Goal: Navigation & Orientation: Find specific page/section

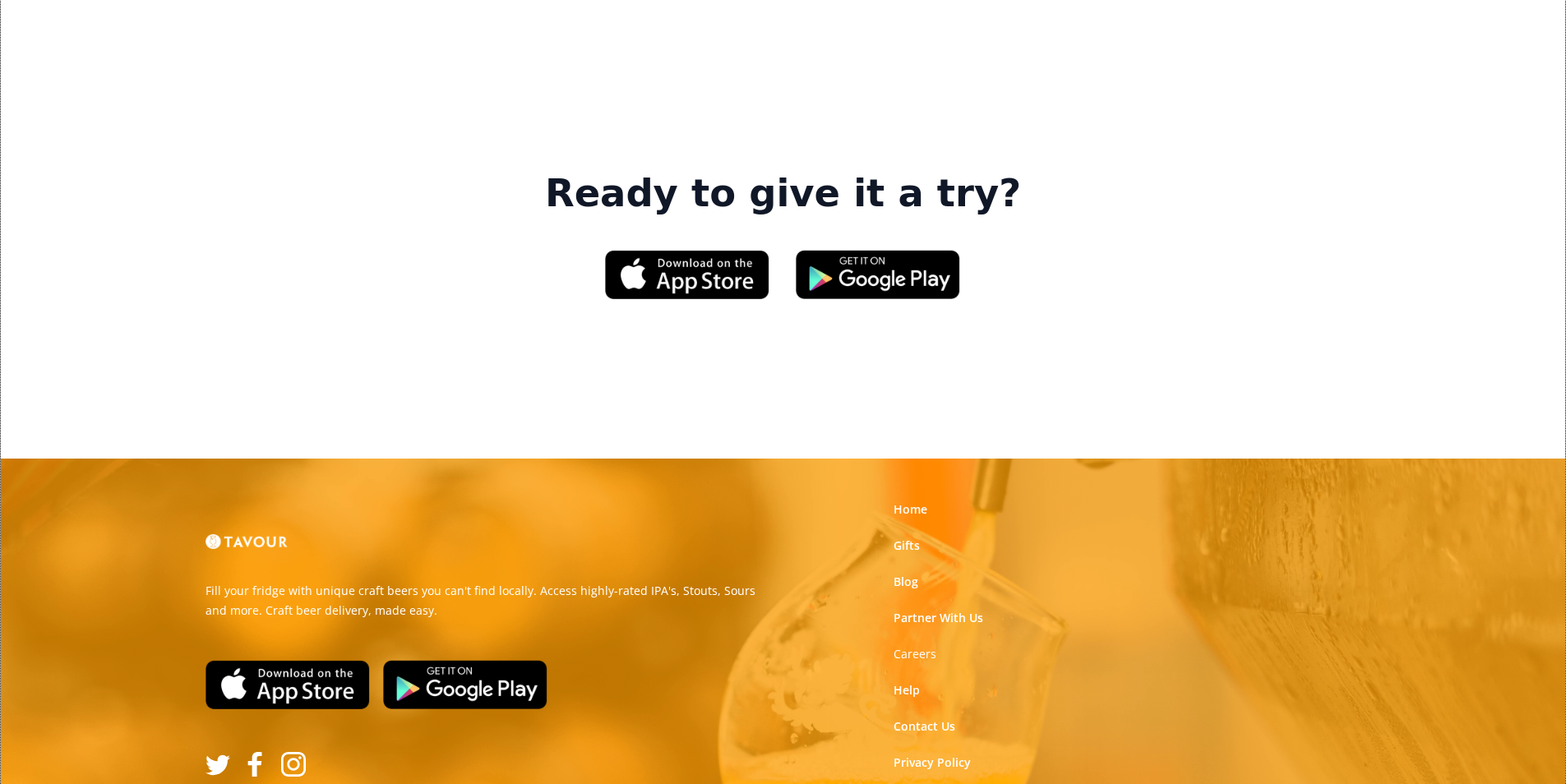
scroll to position [2487, 0]
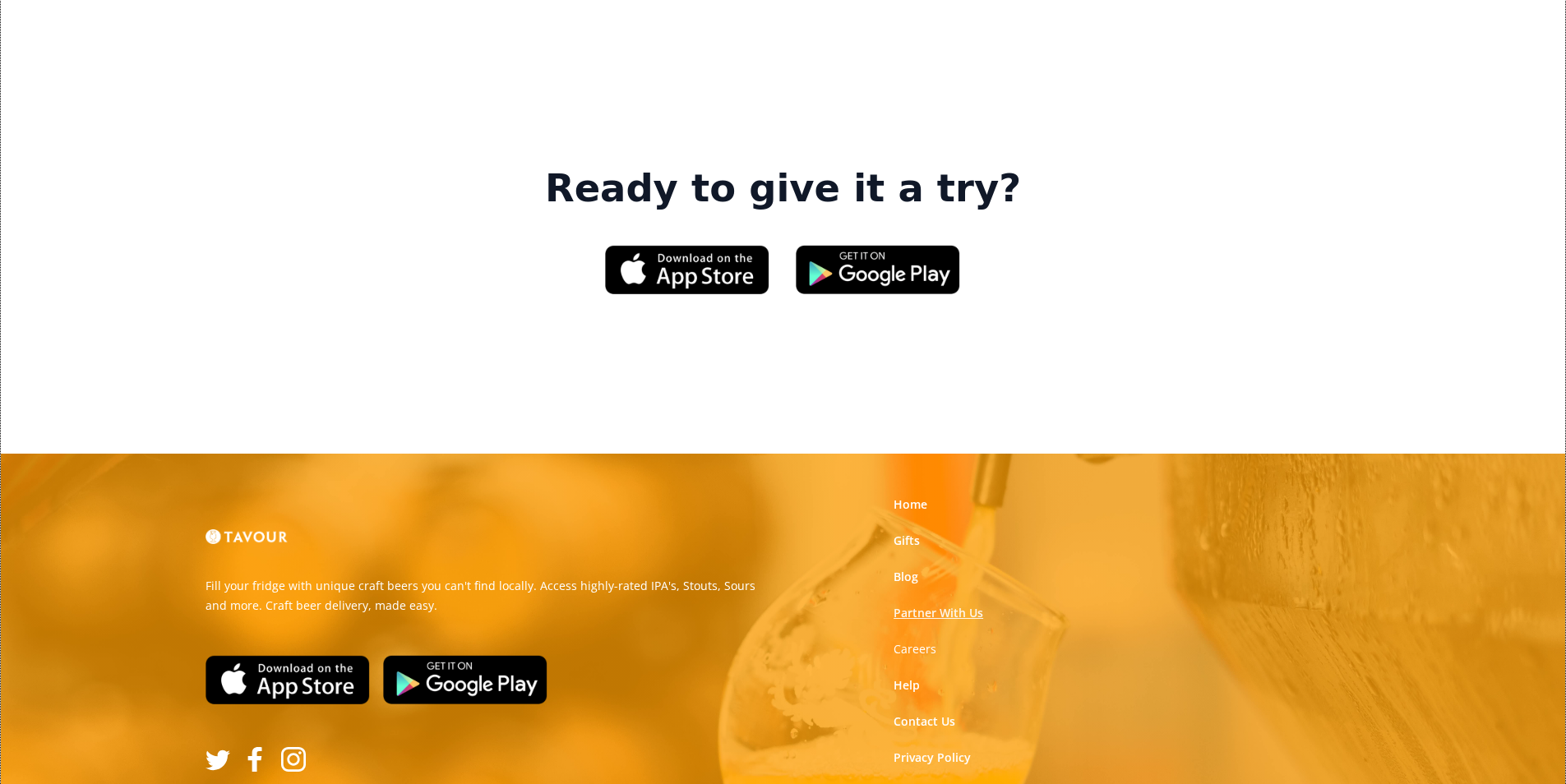
click at [969, 605] on link "Partner With Us" at bounding box center [938, 613] width 89 height 16
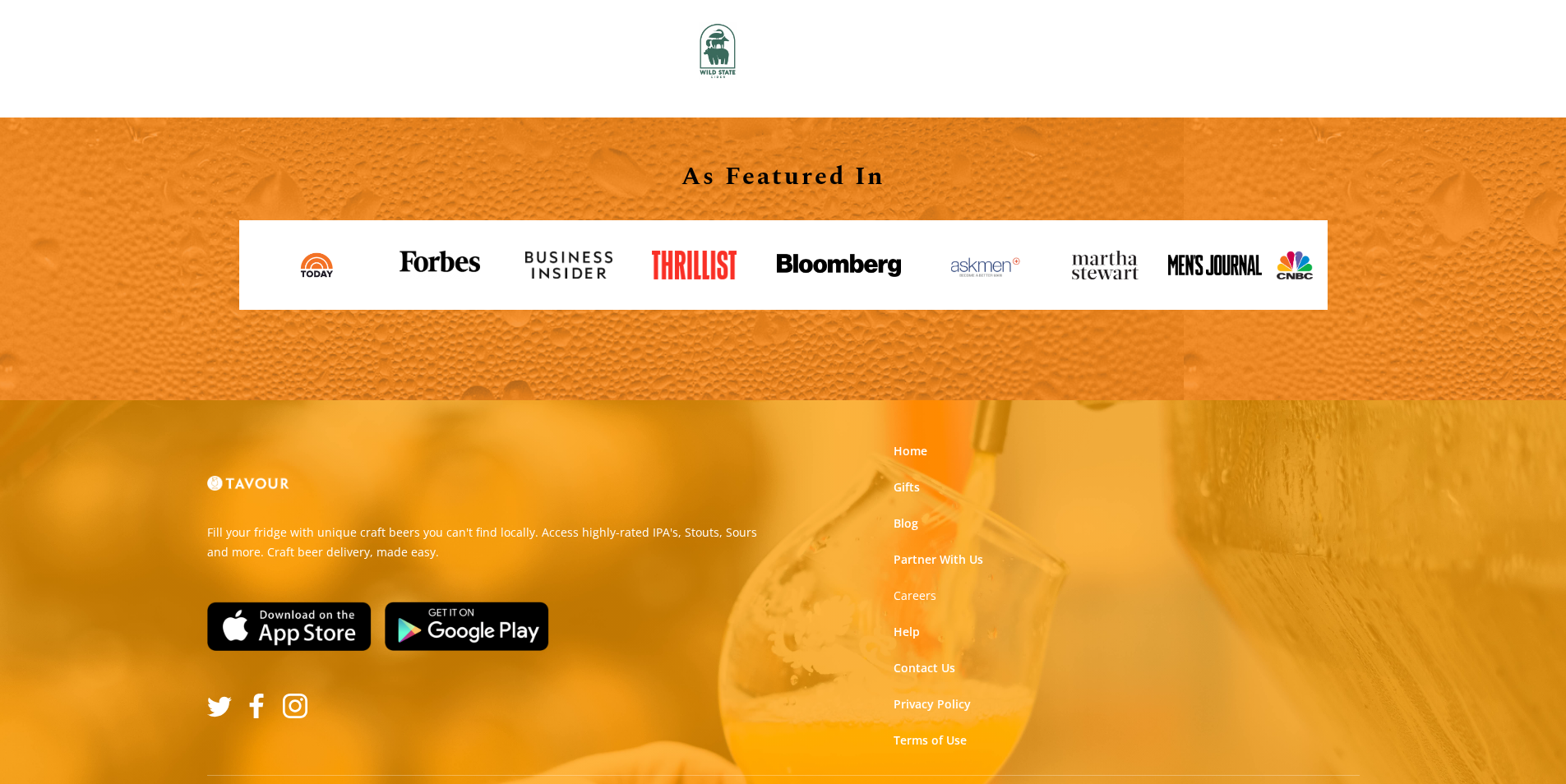
scroll to position [1814, 0]
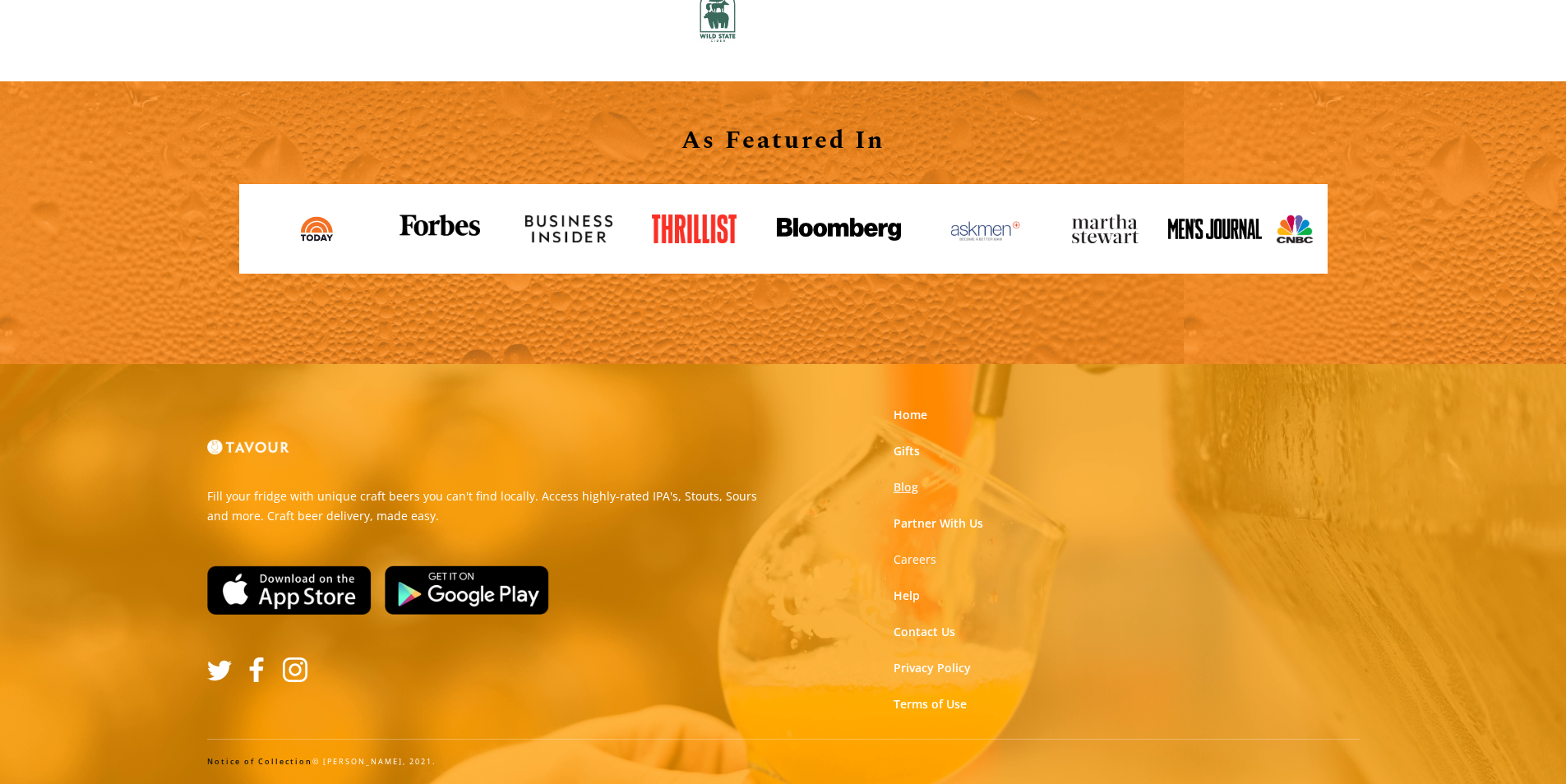
click at [905, 490] on link "Blog" at bounding box center [906, 487] width 25 height 16
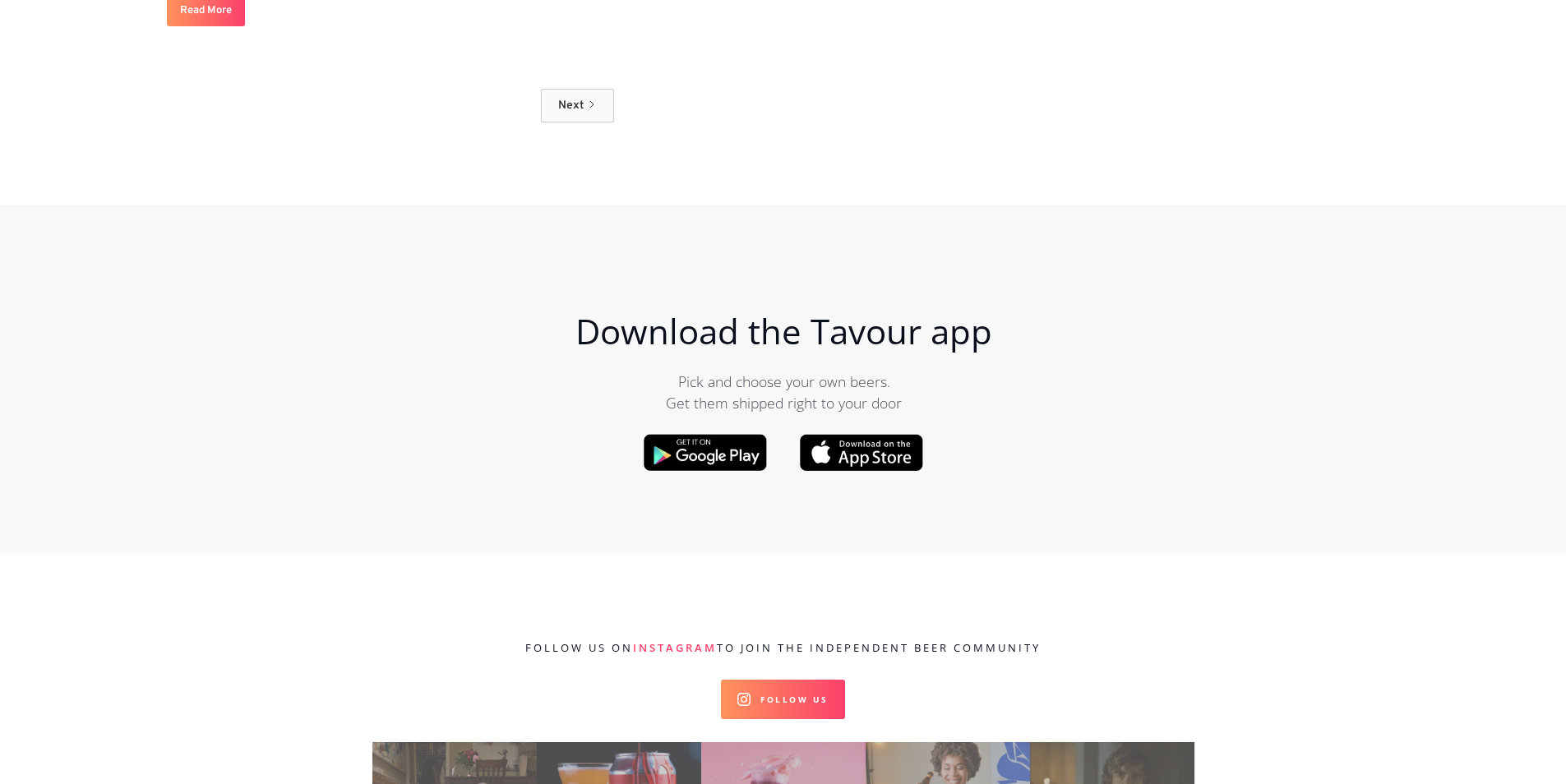
scroll to position [17338, 0]
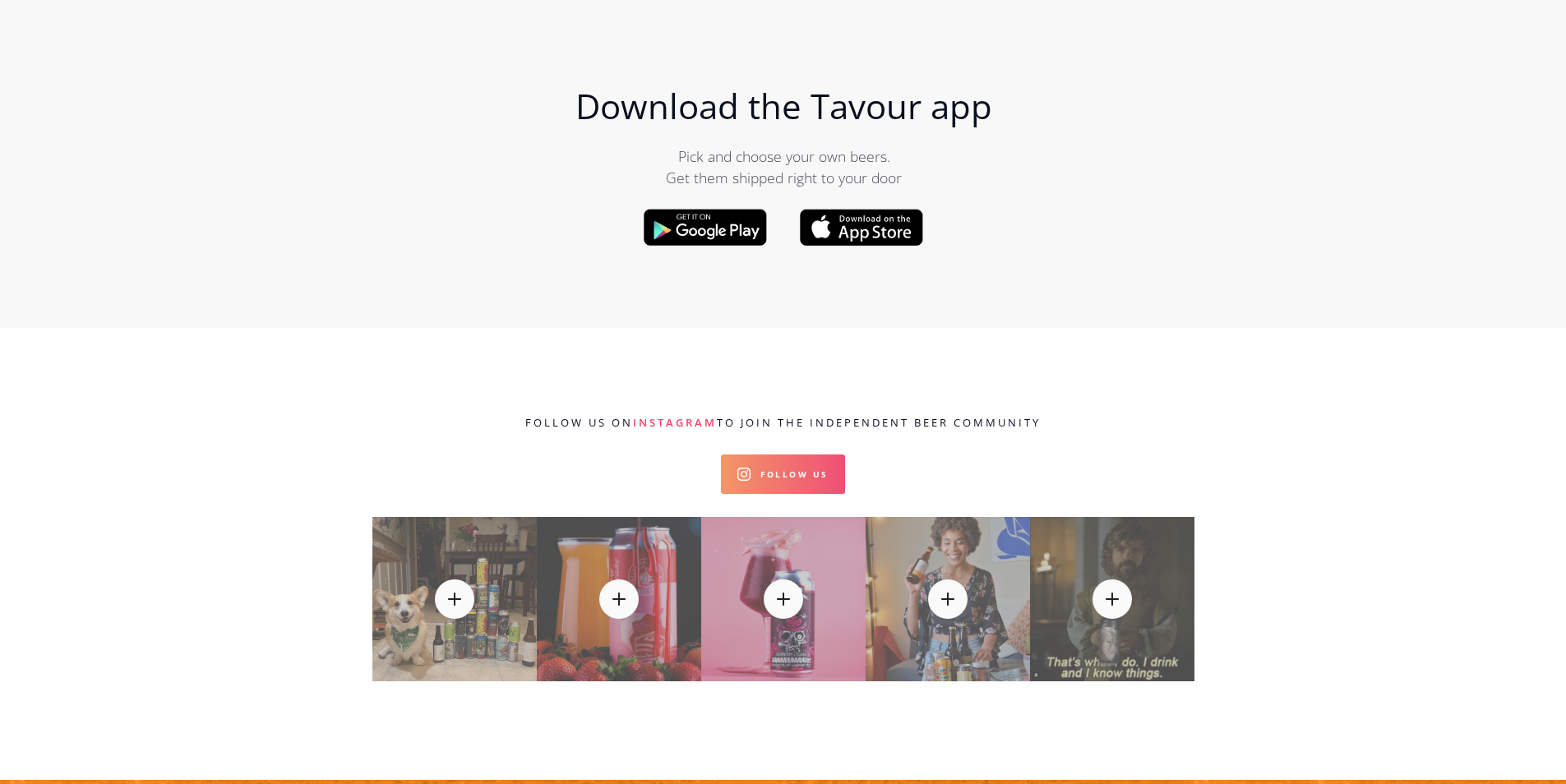
click at [794, 455] on link "Follow Us" at bounding box center [783, 475] width 124 height 40
